Goal: Information Seeking & Learning: Learn about a topic

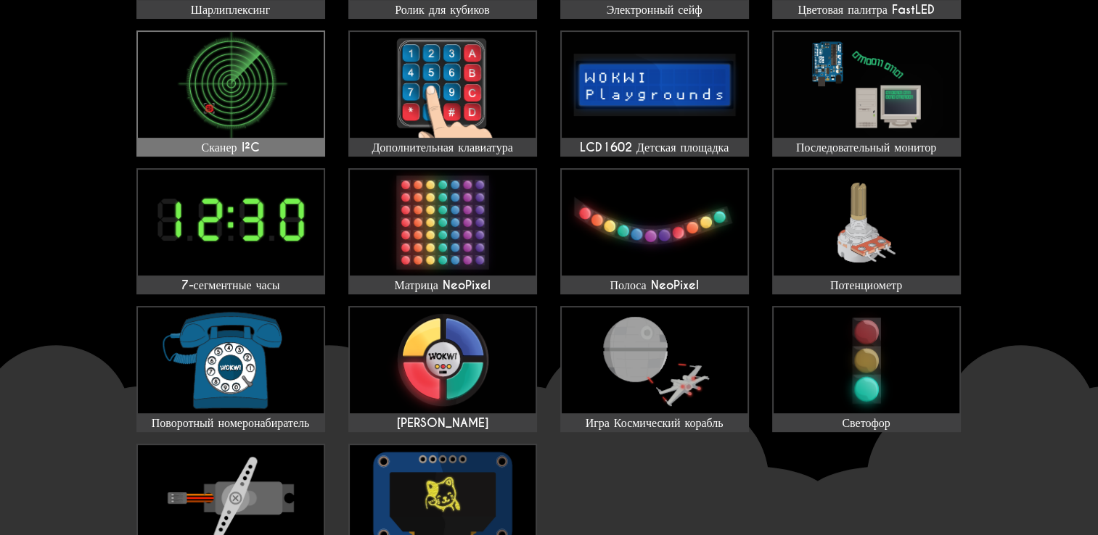
scroll to position [290, 0]
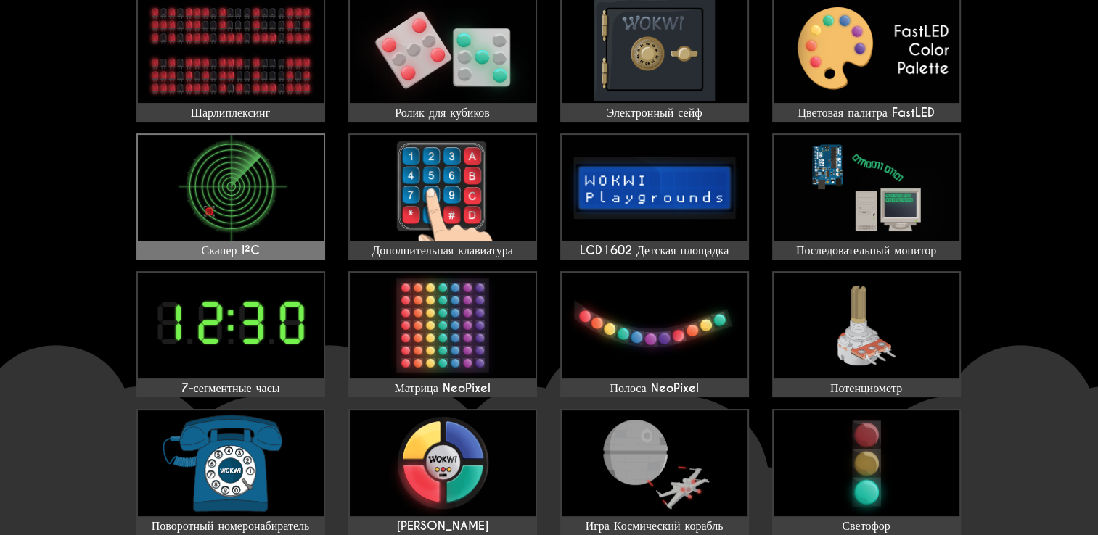
click at [263, 226] on img at bounding box center [231, 188] width 186 height 106
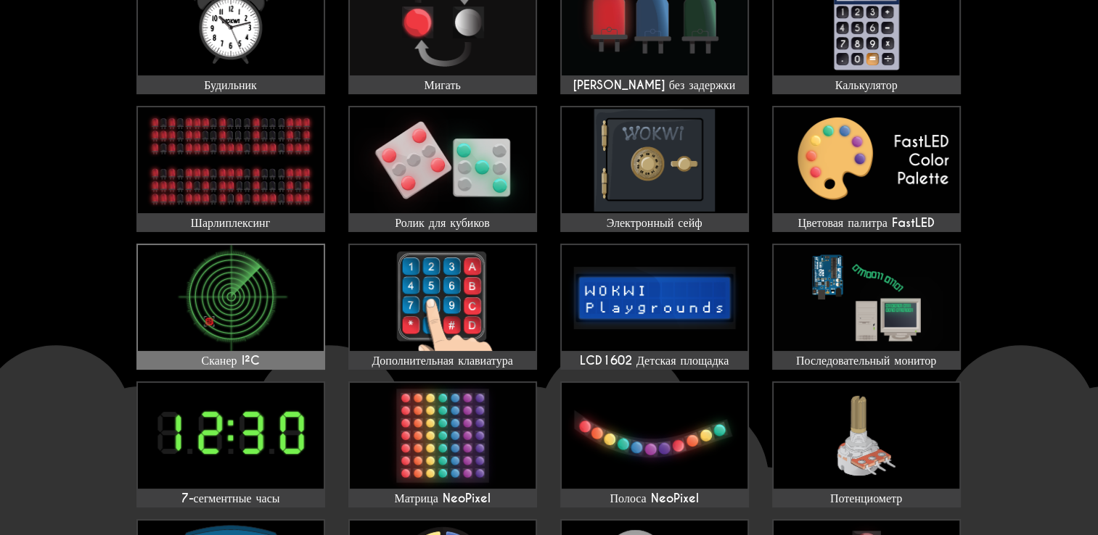
scroll to position [145, 0]
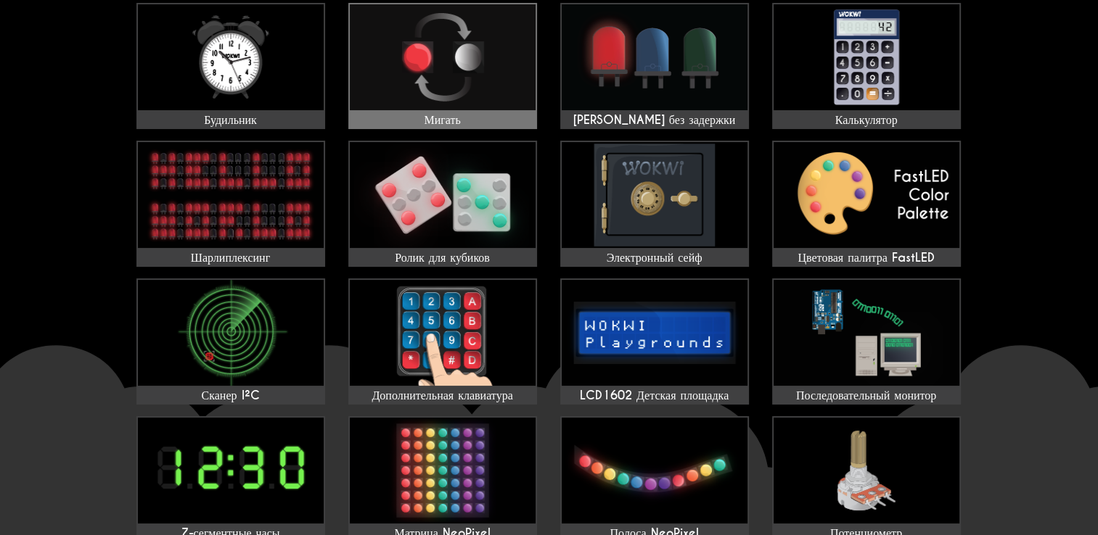
click at [469, 115] on div "Мигать" at bounding box center [443, 120] width 186 height 15
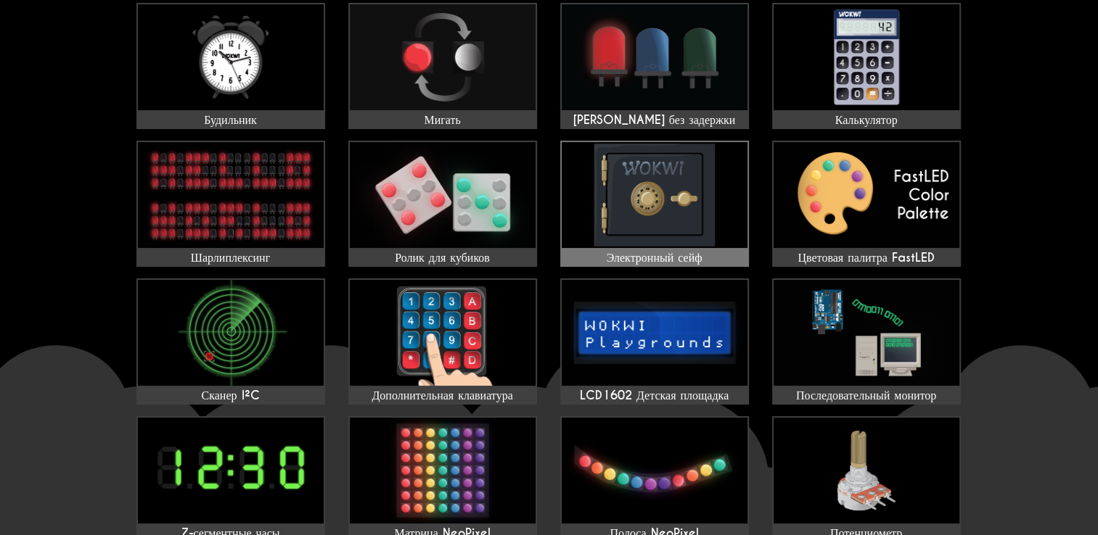
click at [695, 216] on img at bounding box center [655, 195] width 186 height 106
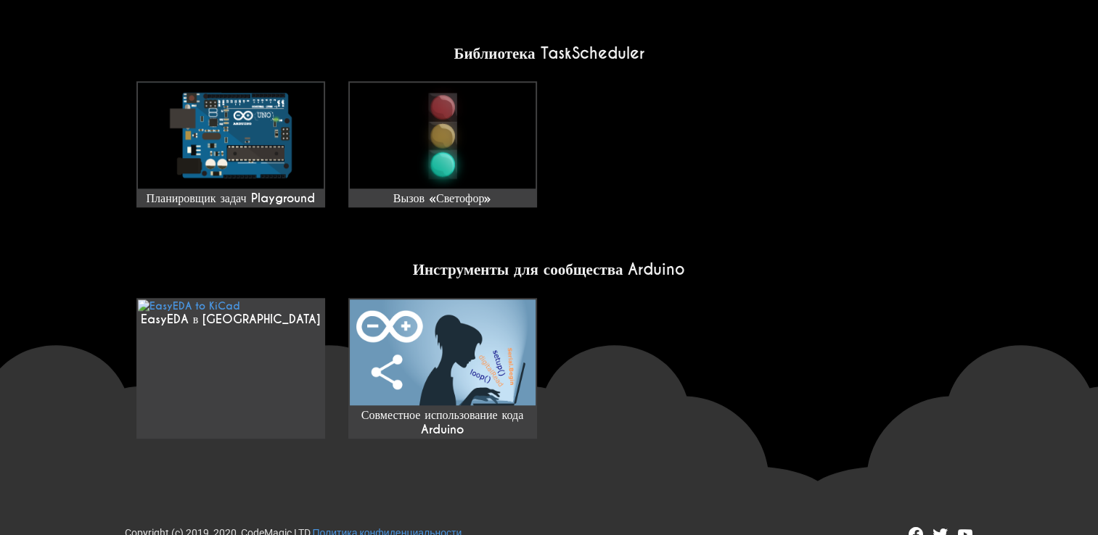
scroll to position [1247, 0]
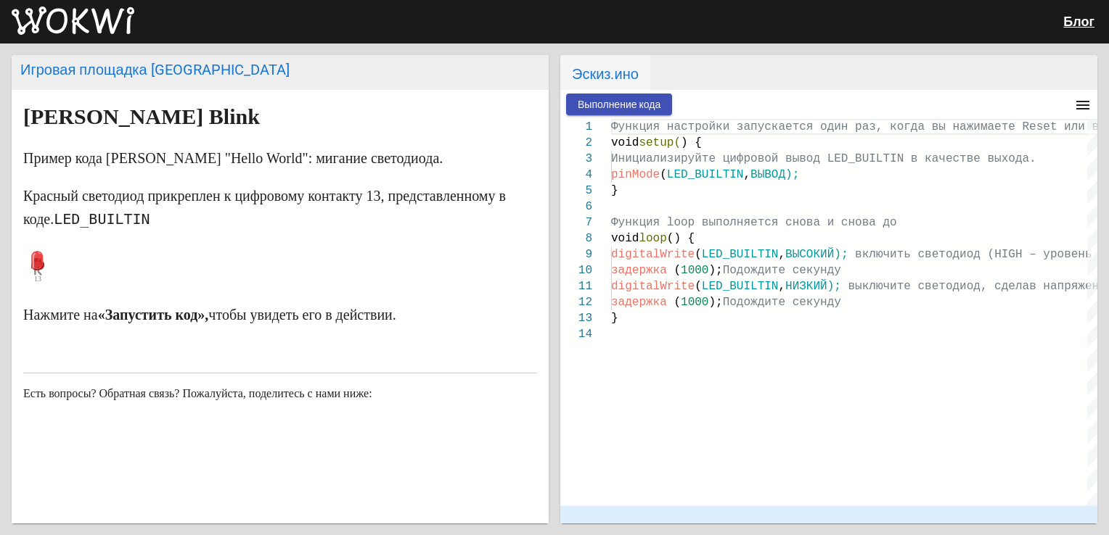
scroll to position [22, 0]
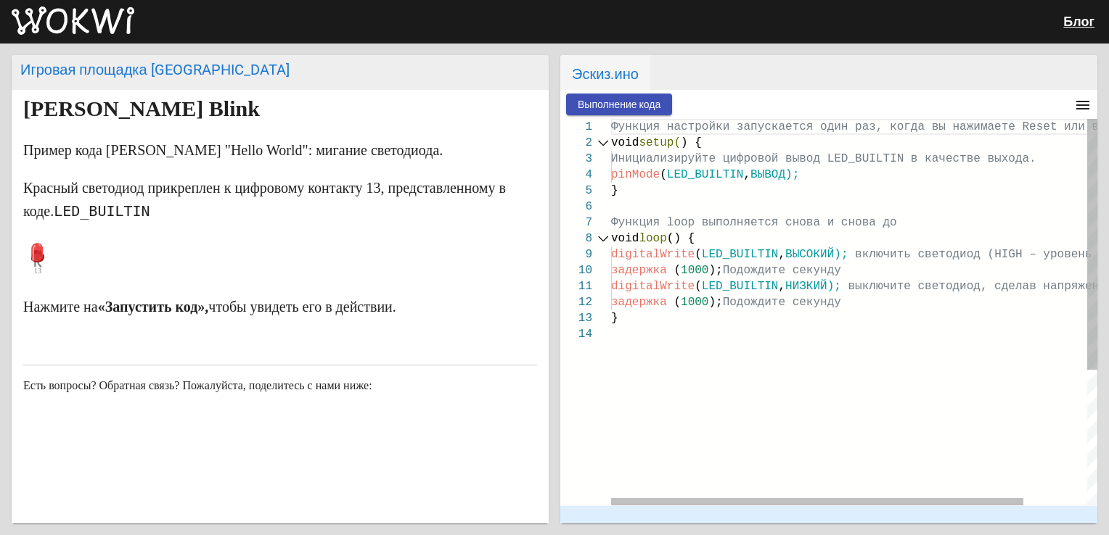
click at [604, 147] on div at bounding box center [603, 143] width 19 height 16
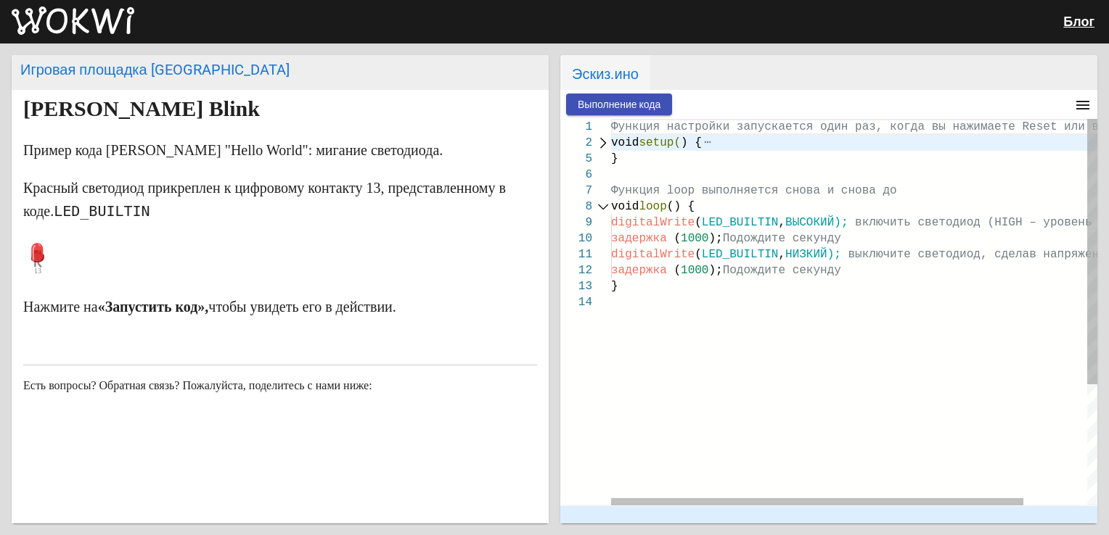
click at [602, 144] on div at bounding box center [603, 143] width 19 height 16
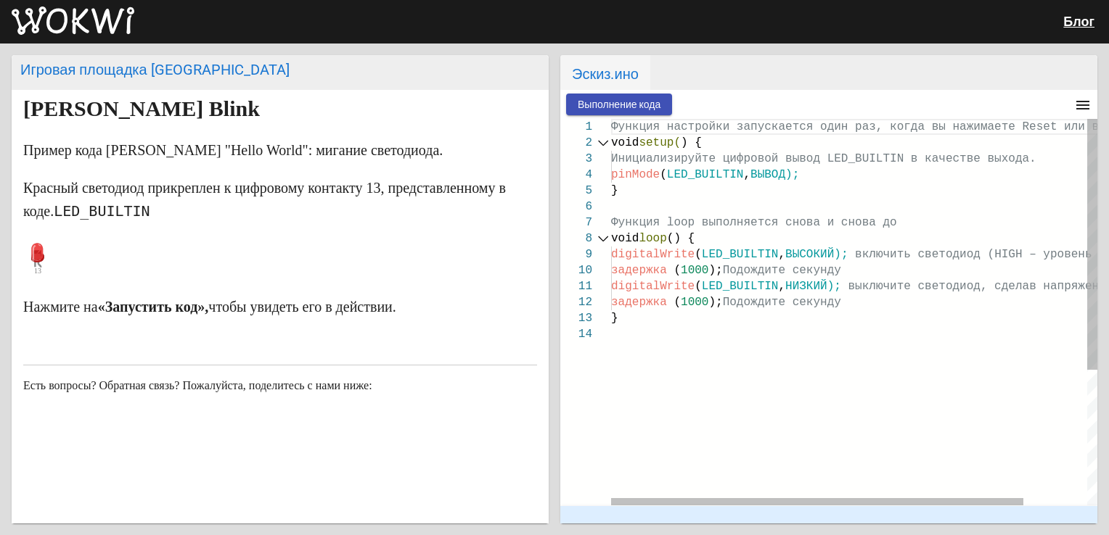
click at [602, 242] on div at bounding box center [603, 239] width 19 height 16
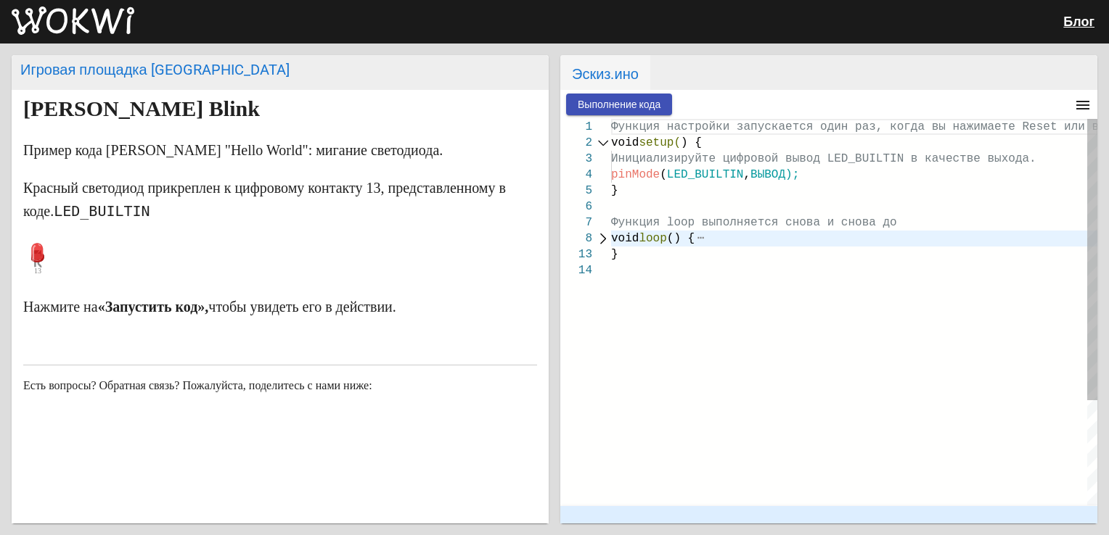
click at [602, 240] on div at bounding box center [603, 239] width 19 height 16
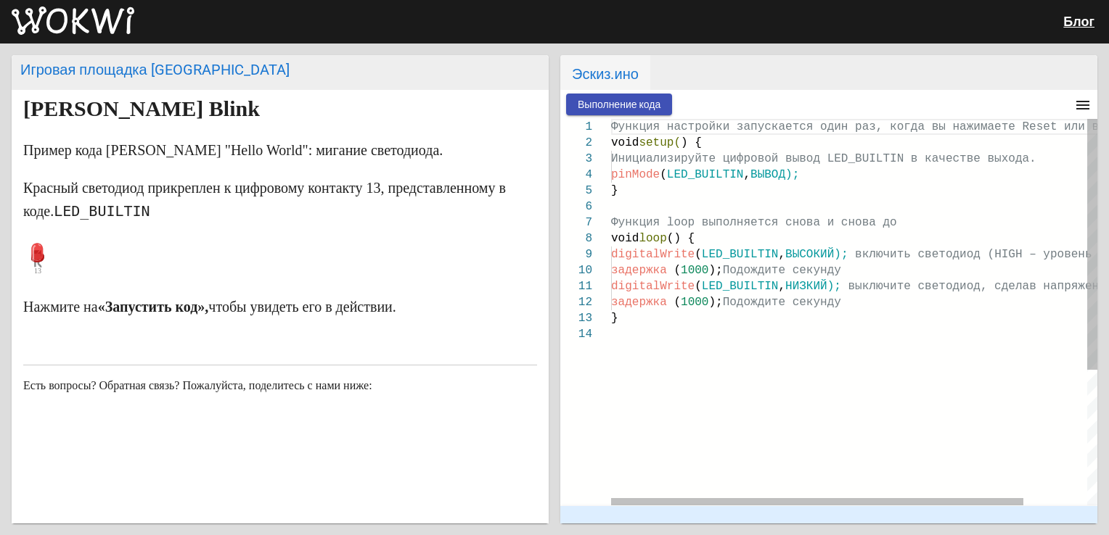
drag, startPoint x: 605, startPoint y: 119, endPoint x: 620, endPoint y: 134, distance: 21.0
click at [620, 134] on div "1 2 3 4 5 6 7 8 9 10 11 12 13 14 Функция настройки запускается один раз, когда …" at bounding box center [828, 312] width 537 height 387
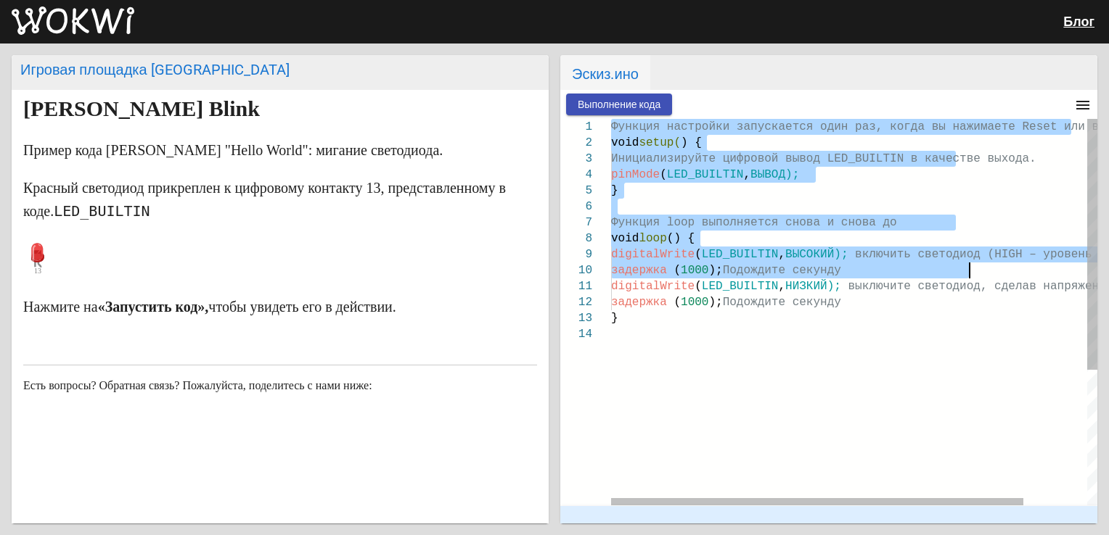
type textarea "// the setup function runs once when you press reset or power the board void se…"
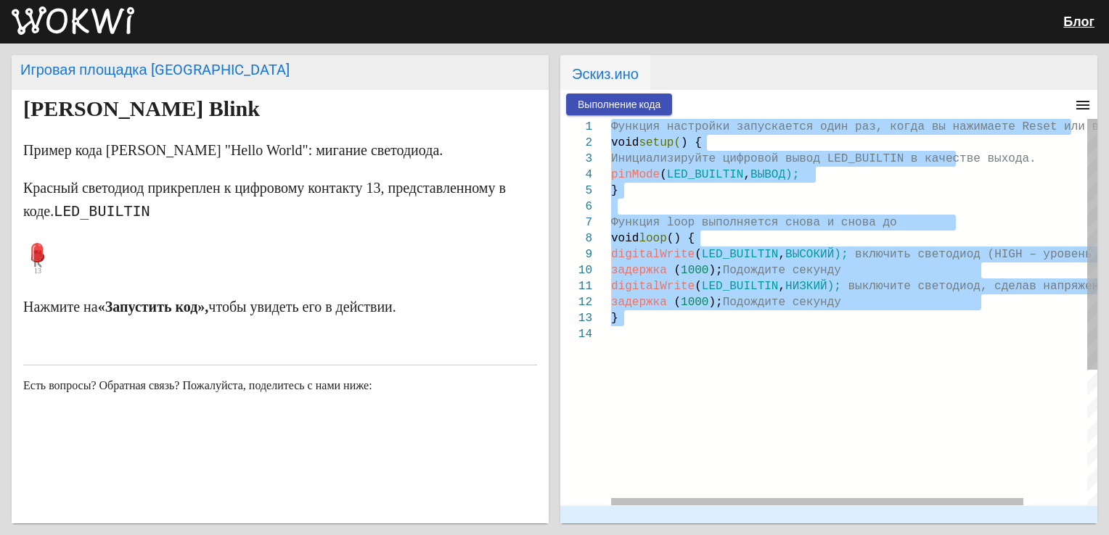
drag, startPoint x: 612, startPoint y: 126, endPoint x: 818, endPoint y: 341, distance: 297.7
click at [818, 341] on div "Функция настройки запускается один раз, когда вы нажимаете Res et или включаете…" at bounding box center [891, 416] width 561 height 594
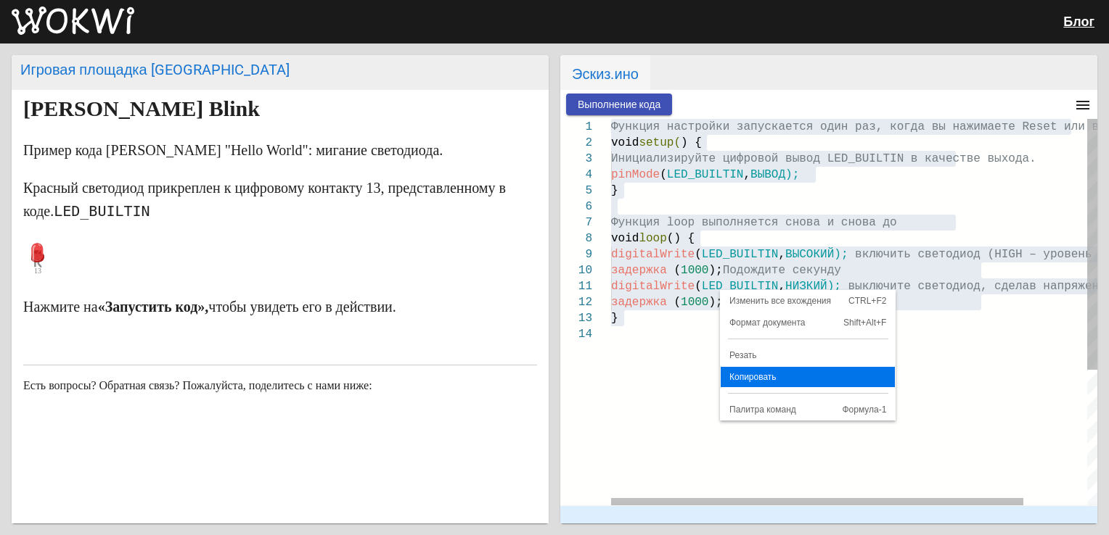
click at [761, 373] on span "Копировать" at bounding box center [808, 377] width 174 height 9
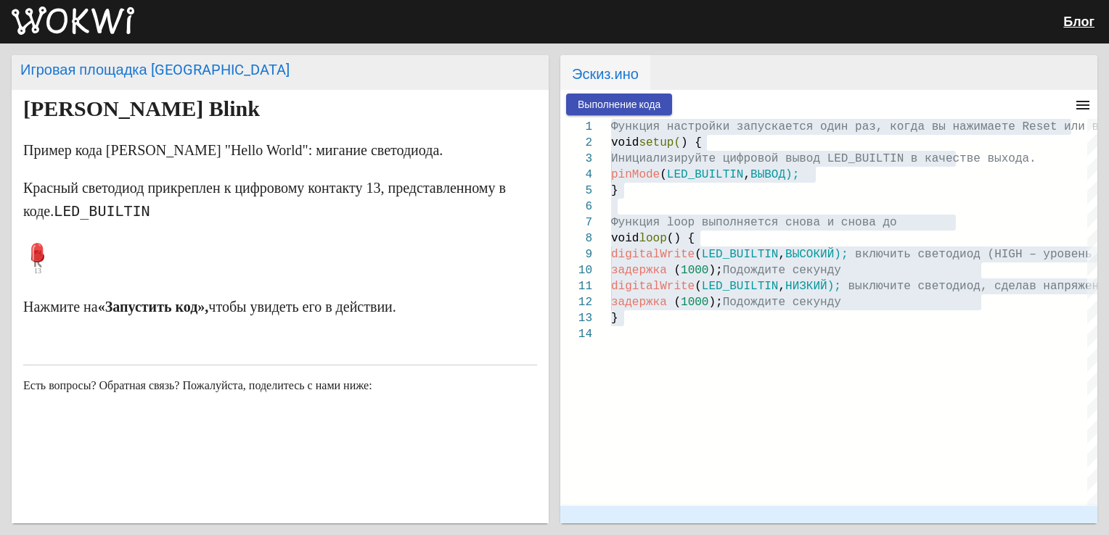
click at [42, 258] on icon at bounding box center [37, 253] width 12 height 20
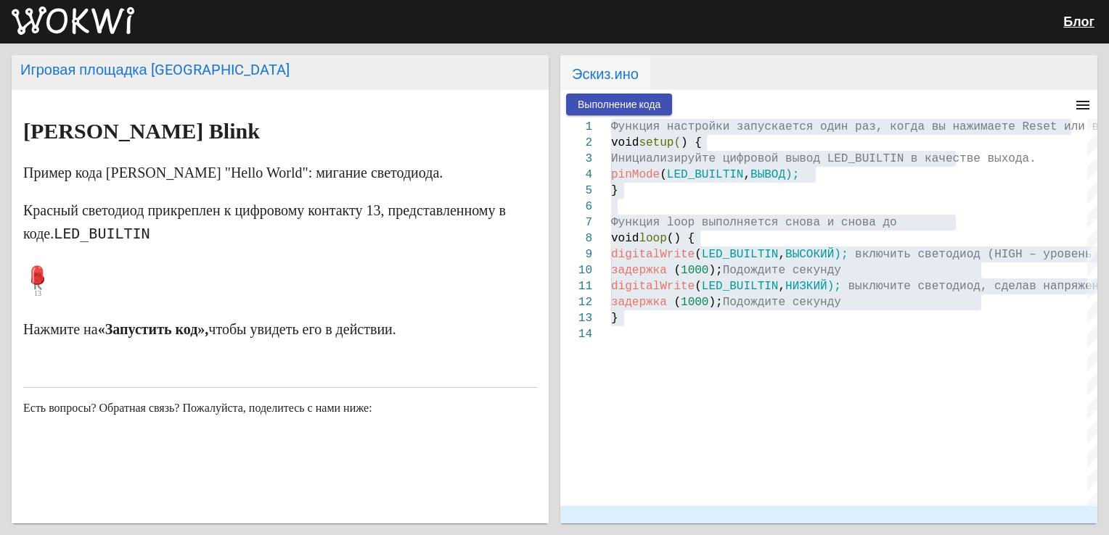
click at [125, 67] on font "Игровая площадка Arduino" at bounding box center [154, 69] width 269 height 17
drag, startPoint x: 32, startPoint y: 274, endPoint x: 35, endPoint y: 219, distance: 55.2
click at [32, 274] on icon at bounding box center [37, 278] width 29 height 36
click at [67, 124] on h1 "Arduino Blink" at bounding box center [280, 131] width 514 height 23
click at [265, 313] on markdown "Arduino Blink Пример кода Arduino "Hello World": мигание светодиода. Красный св…" at bounding box center [280, 230] width 514 height 221
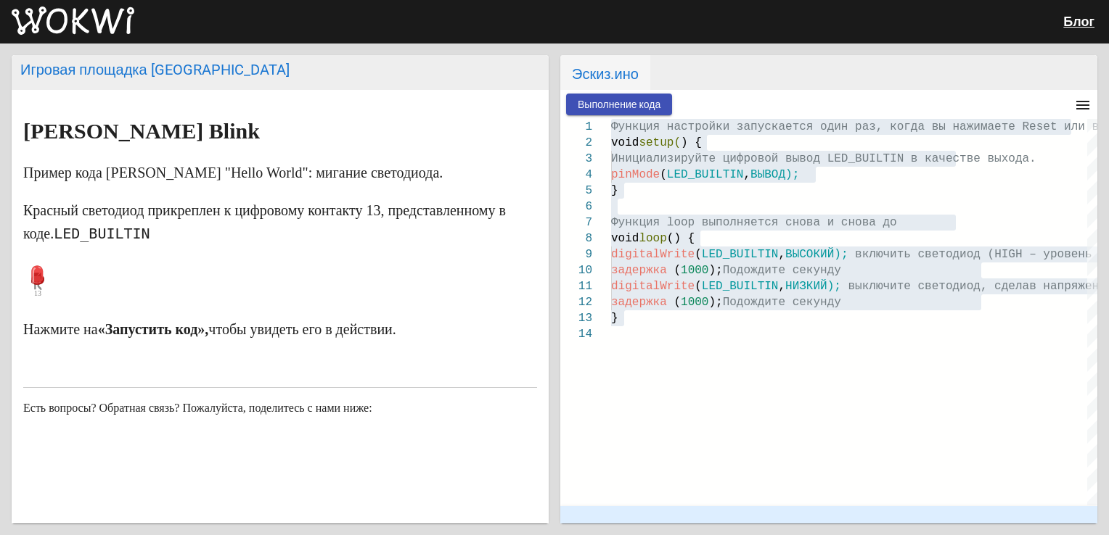
click at [209, 329] on strong "«Запустить код»," at bounding box center [153, 329] width 111 height 16
drag, startPoint x: 176, startPoint y: 190, endPoint x: 190, endPoint y: 103, distance: 88.3
click at [176, 190] on markdown "Arduino Blink Пример кода Arduino "Hello World": мигание светодиода. Красный св…" at bounding box center [280, 230] width 514 height 221
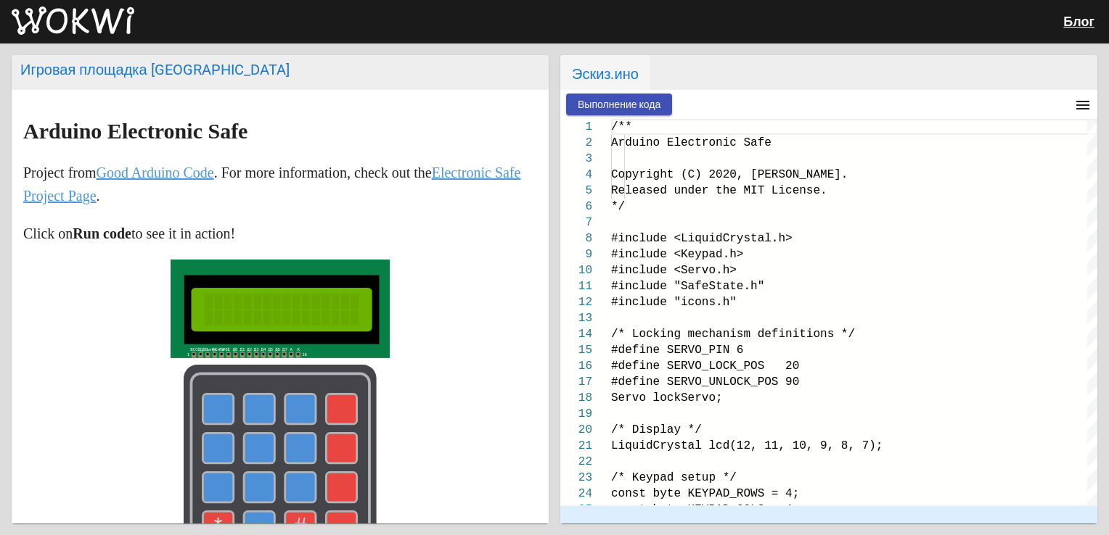
type textarea "/** Arduino Electronic Safe Copyright (C) 2020, [PERSON_NAME]. Released under t…"
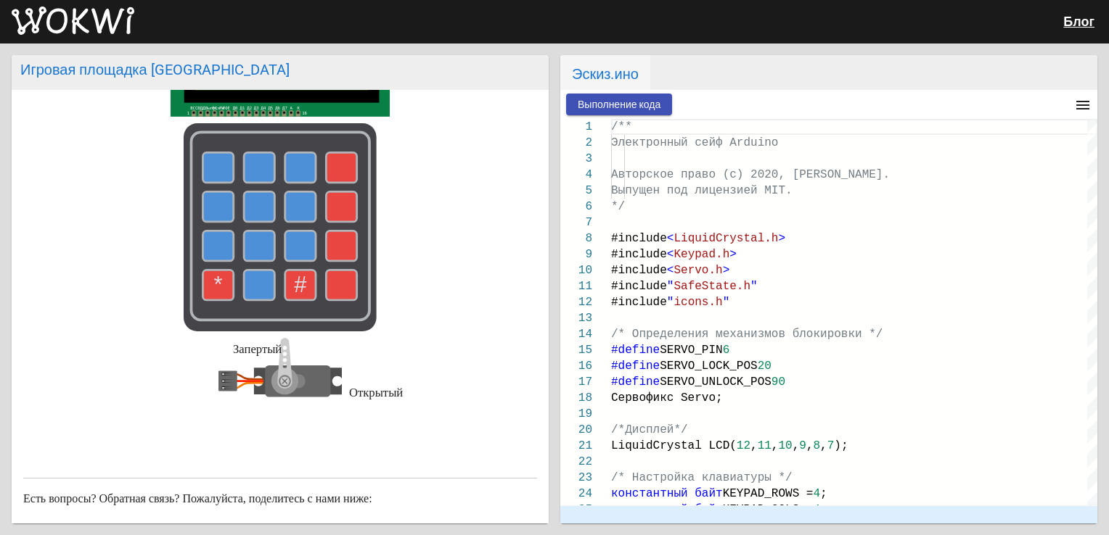
scroll to position [218, 0]
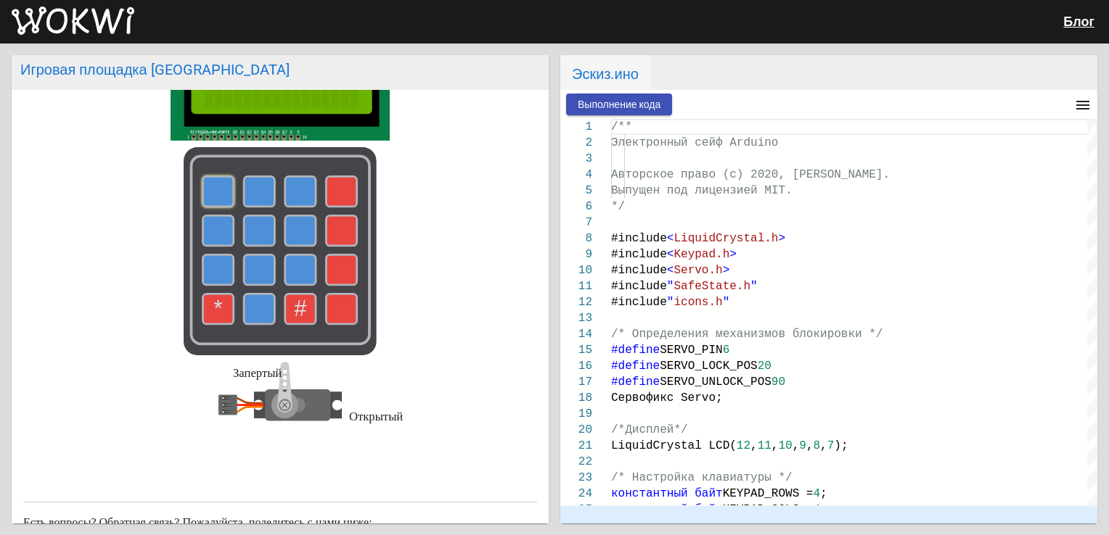
click at [212, 190] on use at bounding box center [218, 191] width 30 height 30
click at [261, 189] on use at bounding box center [259, 191] width 30 height 30
click at [285, 188] on use at bounding box center [300, 191] width 30 height 30
drag, startPoint x: 298, startPoint y: 225, endPoint x: 302, endPoint y: 236, distance: 11.5
click at [299, 228] on use at bounding box center [300, 231] width 30 height 30
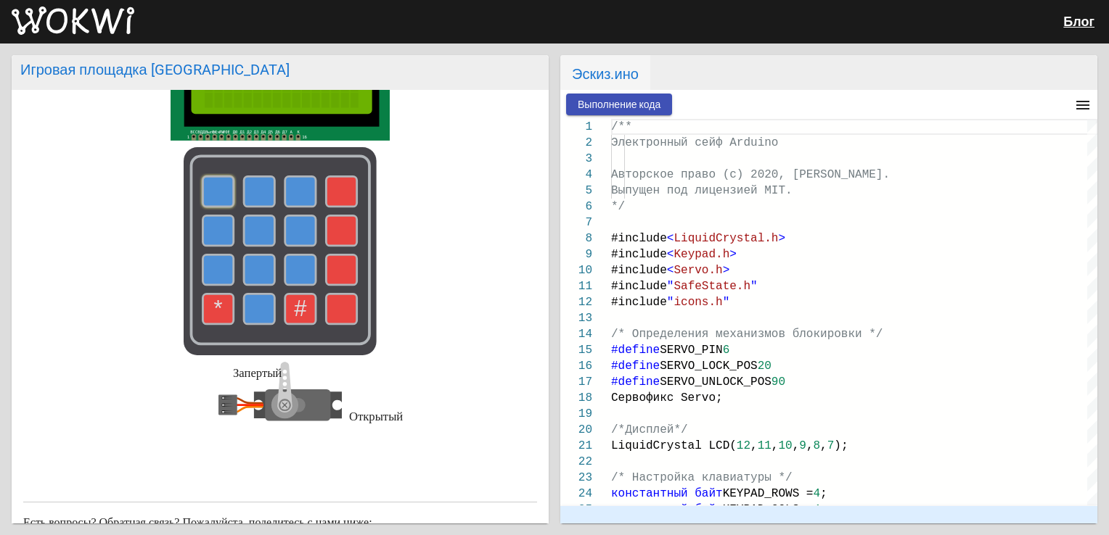
click at [343, 188] on use at bounding box center [342, 191] width 30 height 30
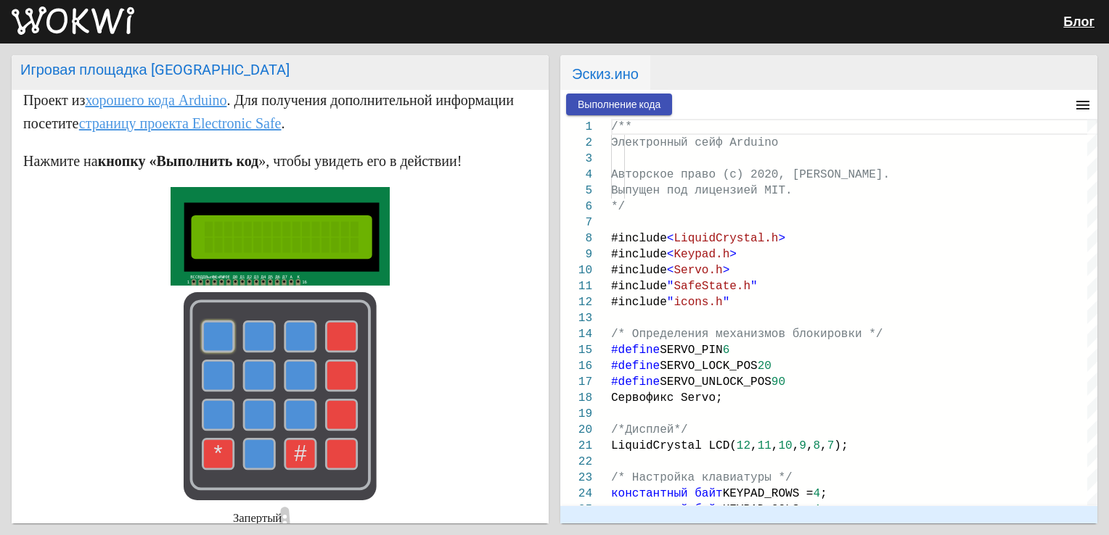
scroll to position [0, 0]
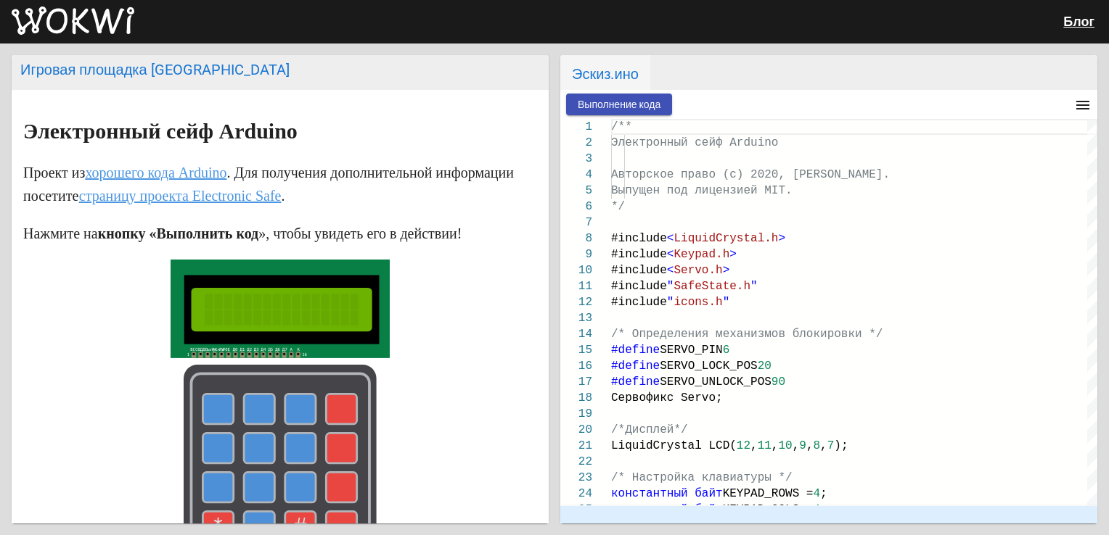
click at [254, 200] on link "страницу проекта Electronic Safe" at bounding box center [180, 196] width 202 height 16
